Goal: Navigation & Orientation: Find specific page/section

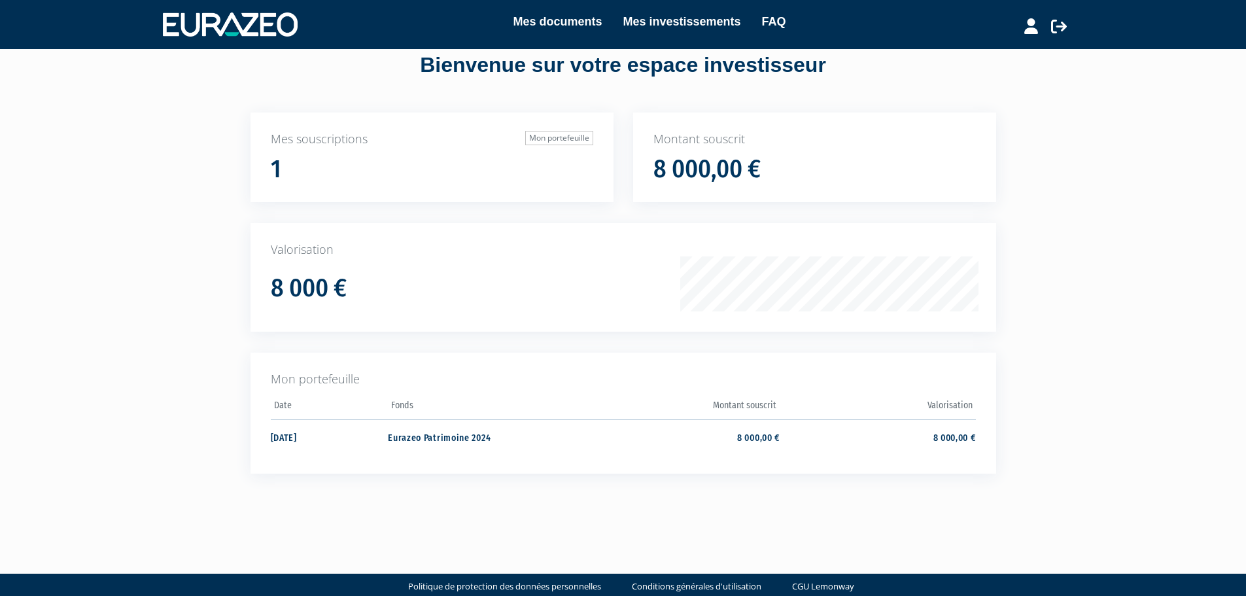
scroll to position [53, 0]
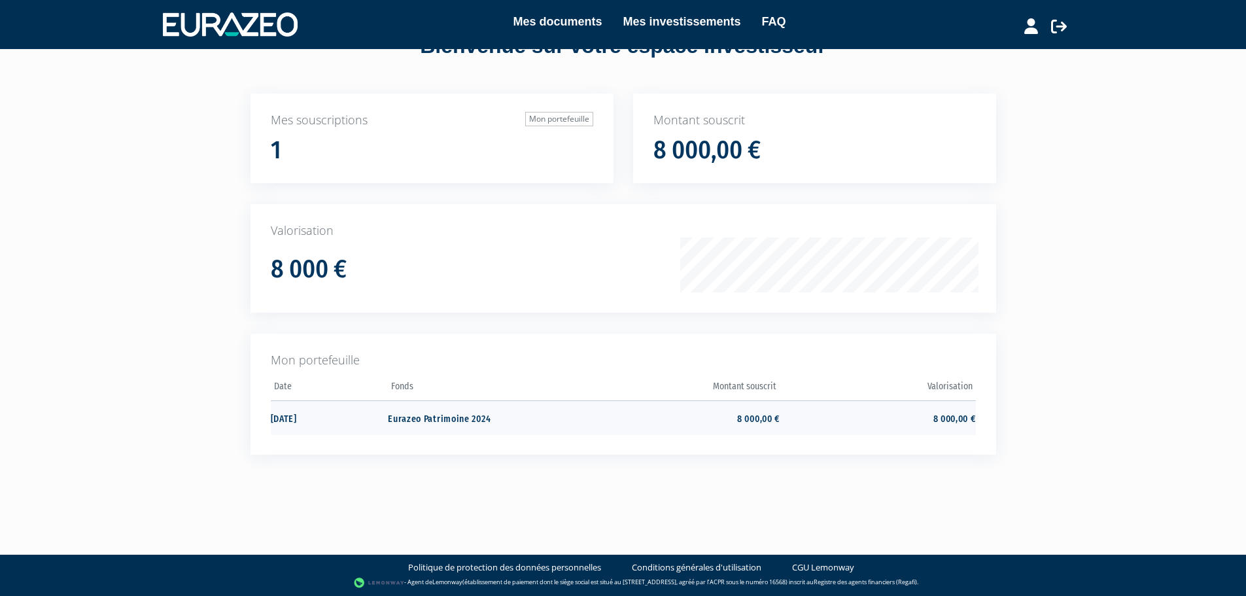
click at [474, 418] on td "Eurazeo Patrimoine 2024" at bounding box center [486, 417] width 196 height 35
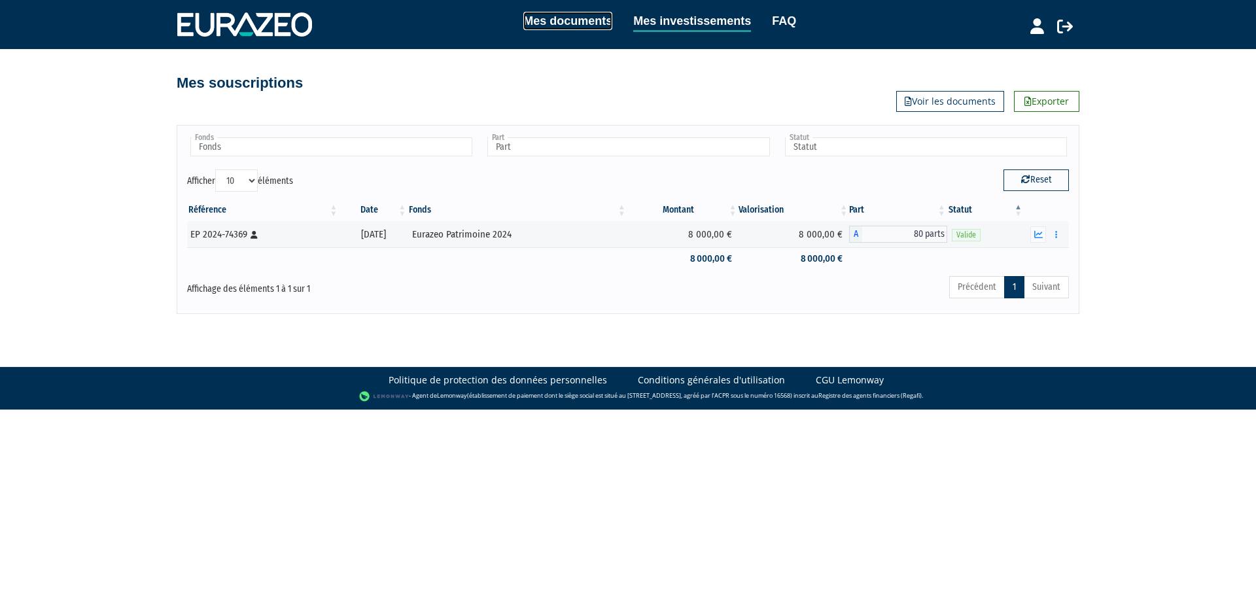
click at [590, 22] on link "Mes documents" at bounding box center [567, 21] width 89 height 18
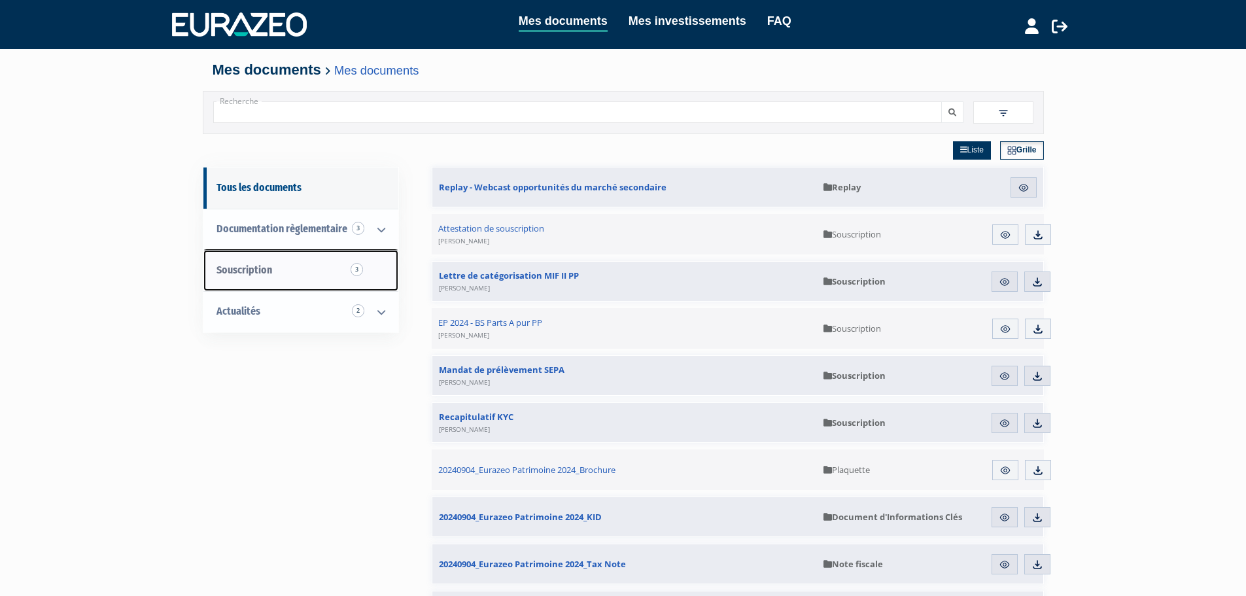
click at [273, 272] on link "Souscription 3" at bounding box center [300, 270] width 195 height 41
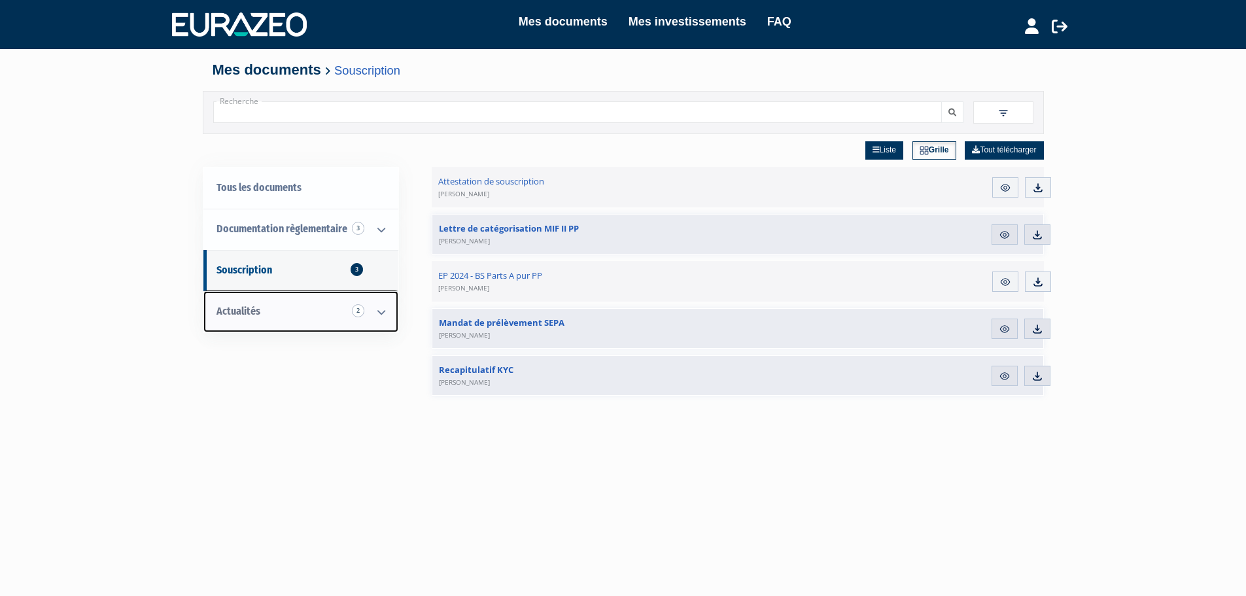
click at [266, 308] on link "Actualités 2" at bounding box center [300, 311] width 195 height 41
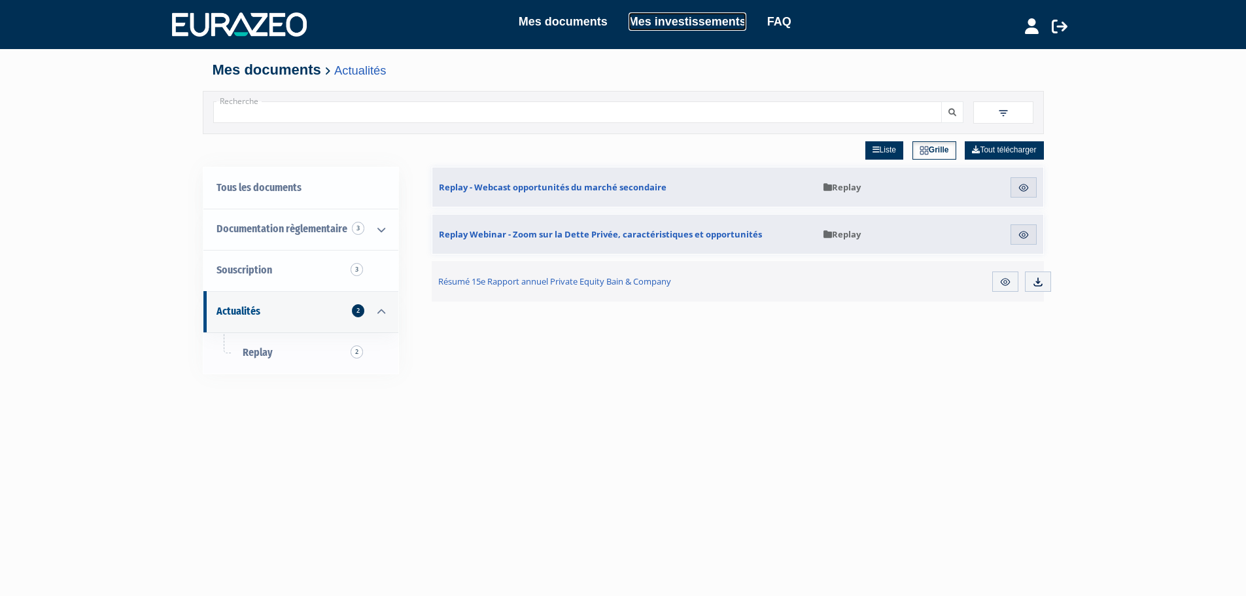
click at [667, 25] on link "Mes investissements" at bounding box center [688, 21] width 118 height 18
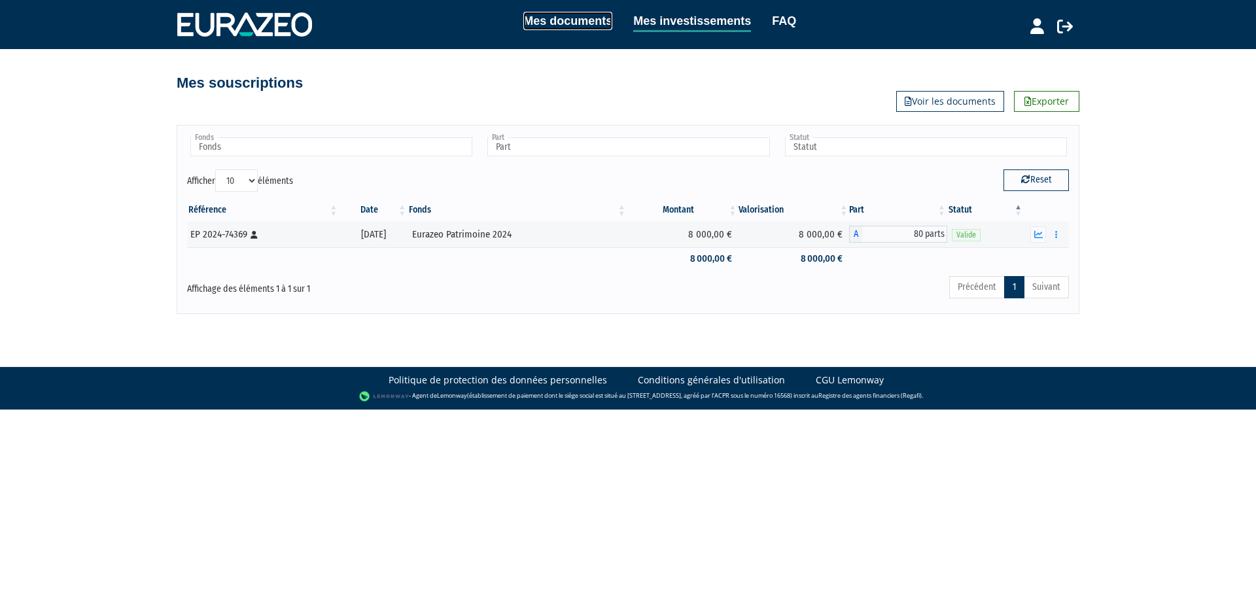
click at [597, 20] on link "Mes documents" at bounding box center [567, 21] width 89 height 18
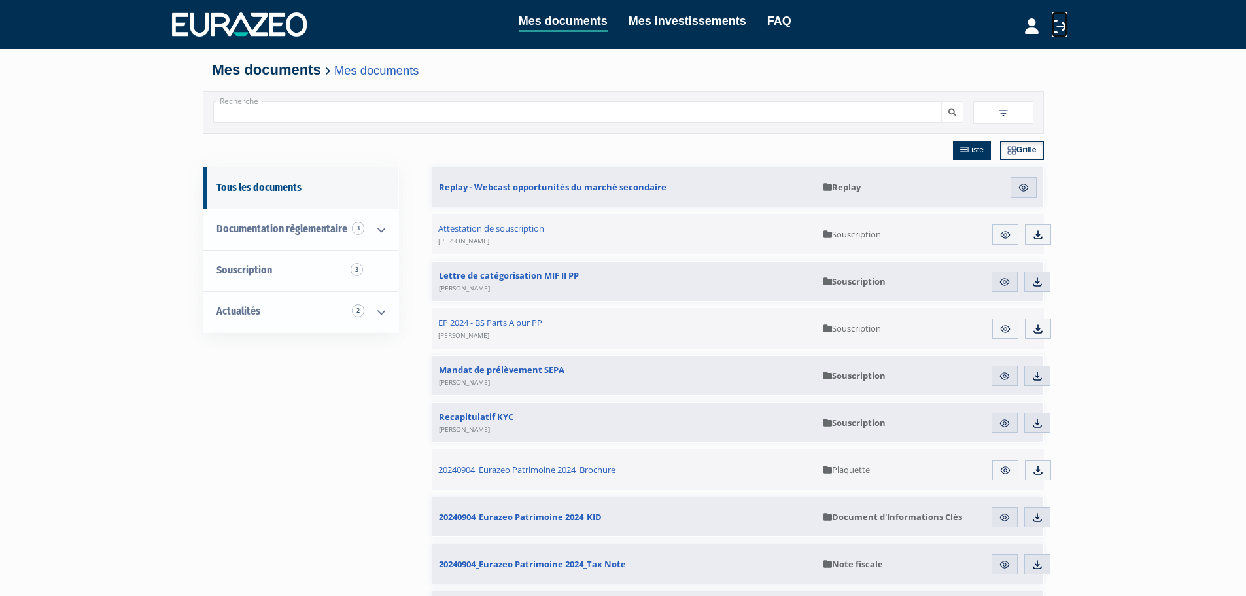
click at [1057, 29] on icon at bounding box center [1060, 26] width 16 height 16
